Goal: Information Seeking & Learning: Learn about a topic

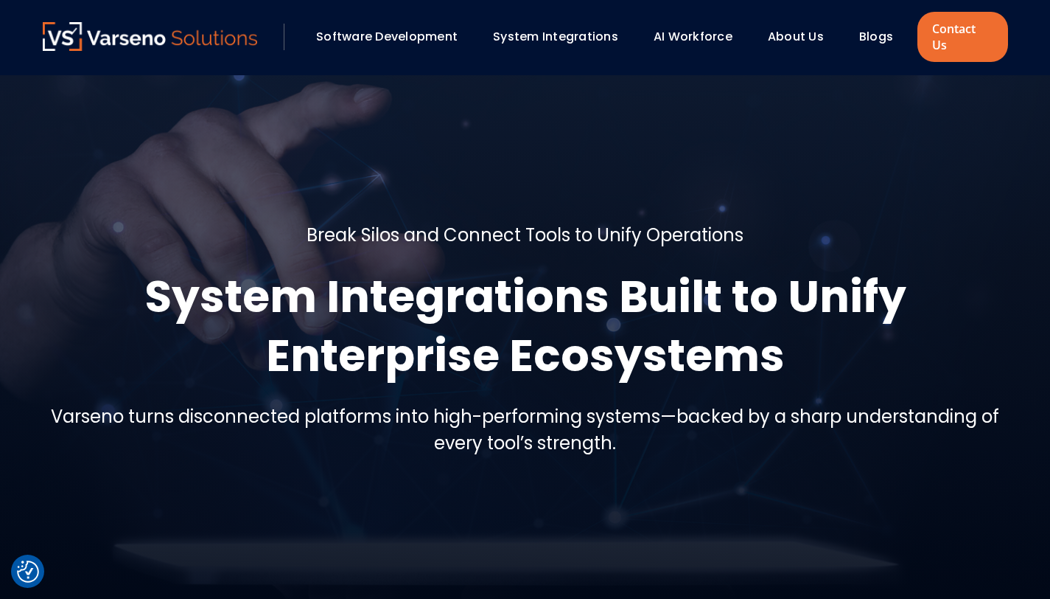
click at [712, 28] on link "AI Workforce" at bounding box center [693, 36] width 79 height 17
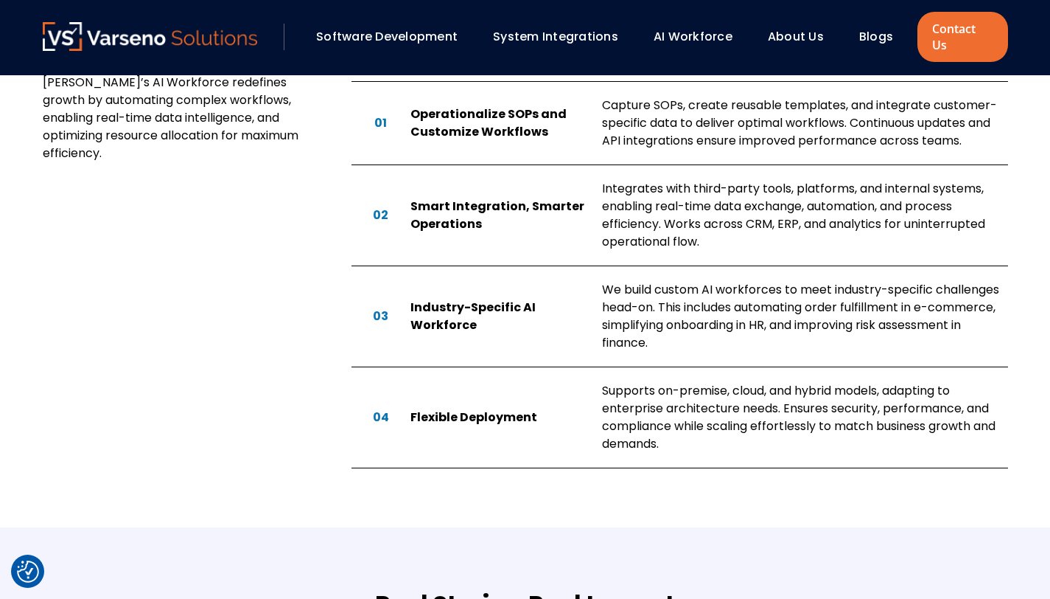
scroll to position [1196, 0]
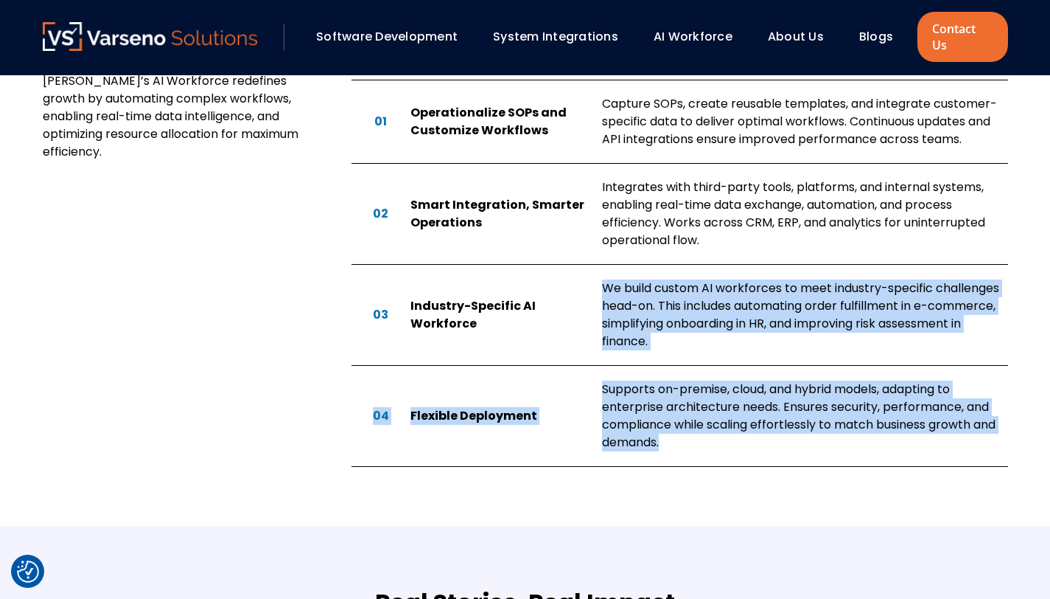
drag, startPoint x: 600, startPoint y: 263, endPoint x: 782, endPoint y: 505, distance: 302.7
click at [782, 505] on div "Our Approach An AI Workforce built for real results—streamlining operations, en…" at bounding box center [525, 193] width 995 height 663
click at [597, 366] on div "04 Flexible Deployment Supports on-premise, cloud, and hybrid models, adapting …" at bounding box center [680, 416] width 657 height 101
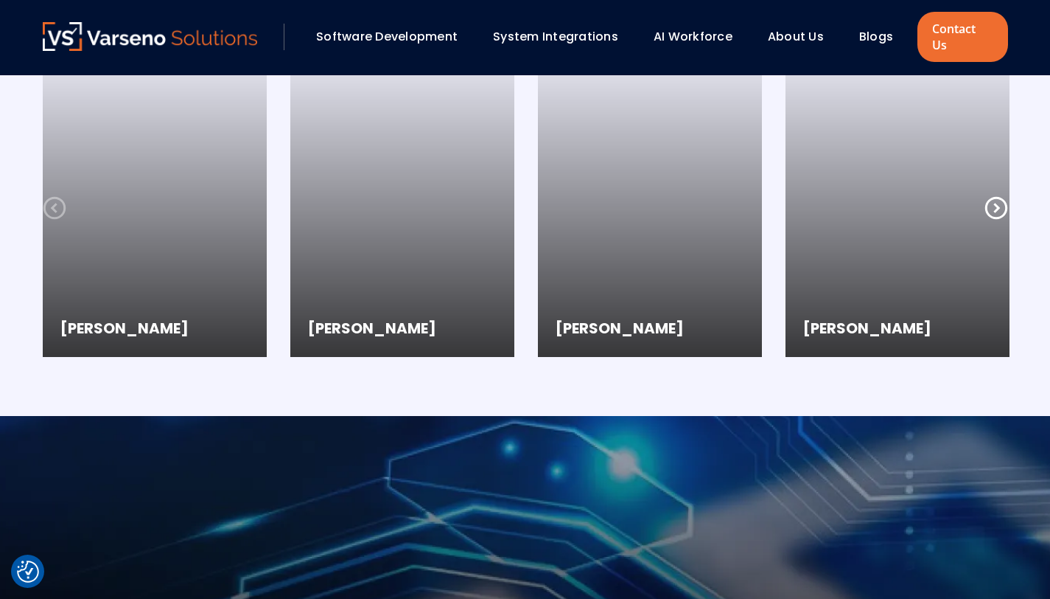
scroll to position [1843, 0]
